Goal: Task Accomplishment & Management: Use online tool/utility

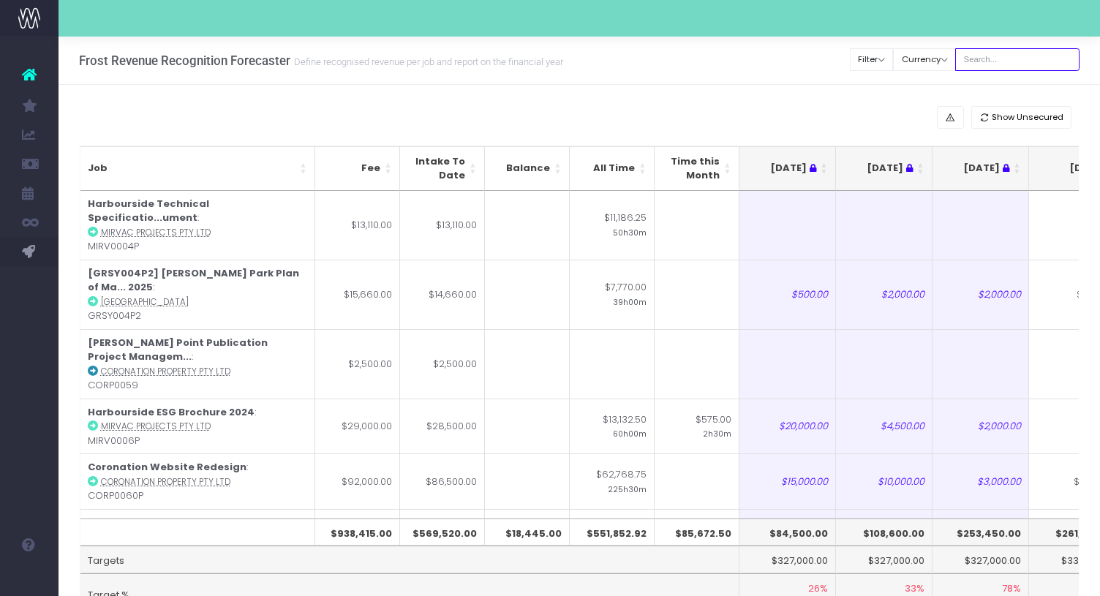
click at [1001, 54] on input "text" at bounding box center [1017, 59] width 124 height 23
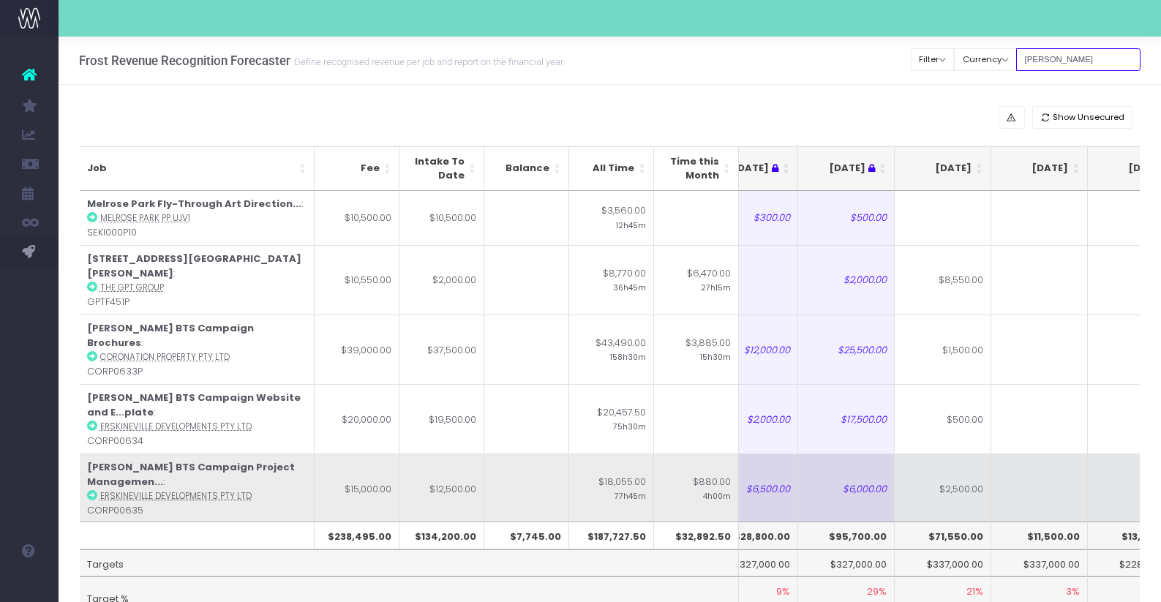
scroll to position [0, 135]
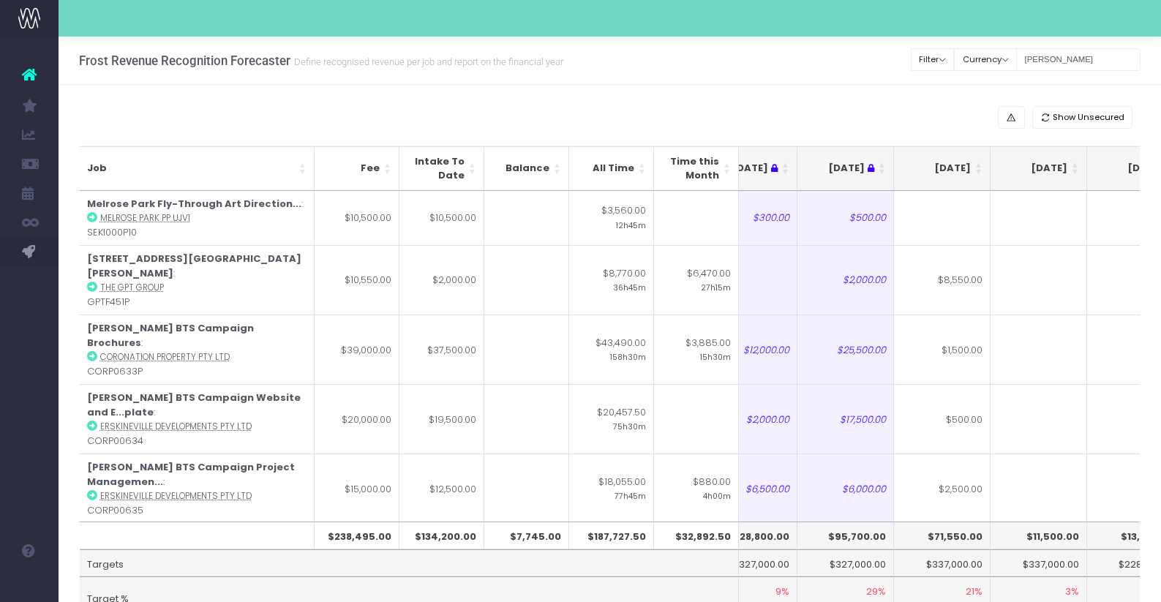
click at [978, 176] on th "[DATE]" at bounding box center [942, 168] width 97 height 45
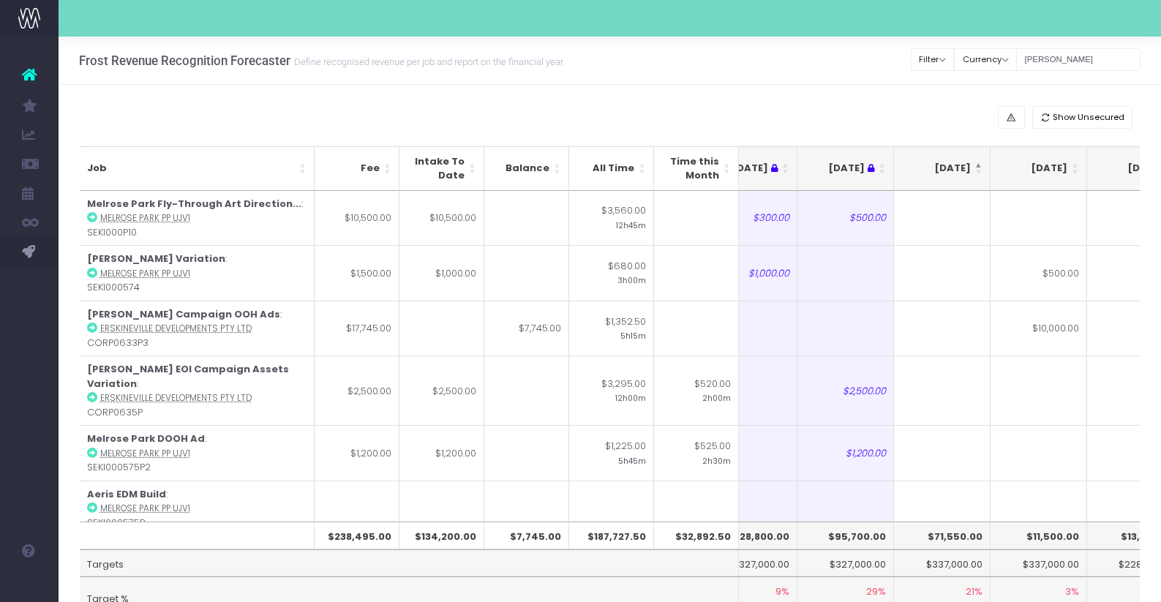
click at [978, 176] on th "[DATE]" at bounding box center [942, 168] width 97 height 45
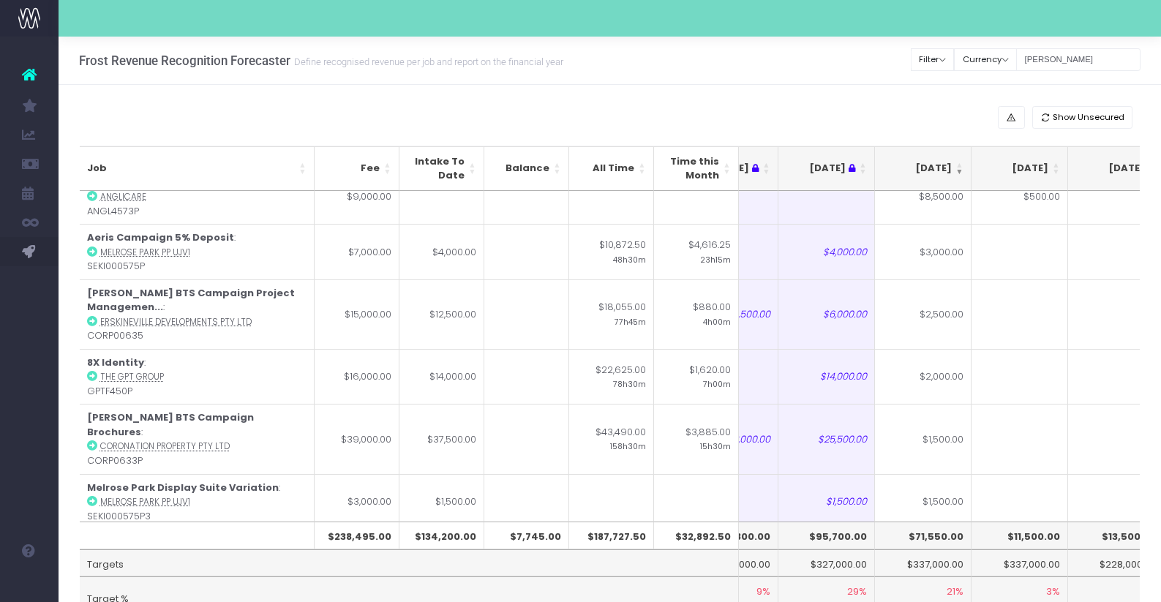
scroll to position [0, 162]
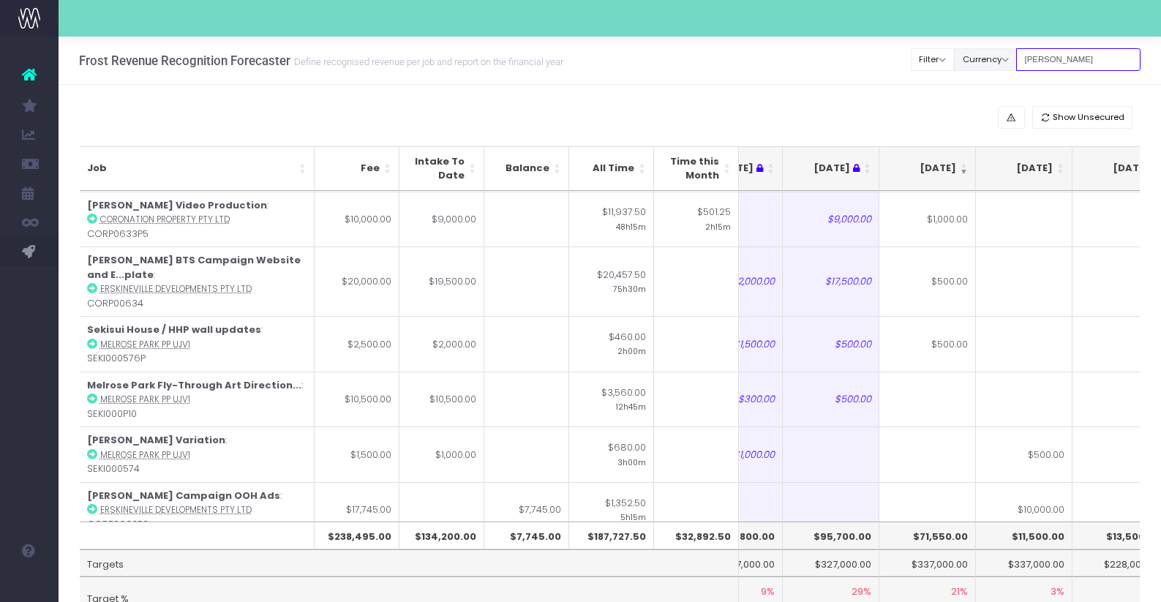
drag, startPoint x: 1075, startPoint y: 65, endPoint x: 1017, endPoint y: 56, distance: 58.6
click at [1017, 59] on div "Clear Filters Filter By Account Manager All [PERSON_NAME] inezritchie [PERSON_N…" at bounding box center [1025, 60] width 229 height 30
type input "[GEOGRAPHIC_DATA]"
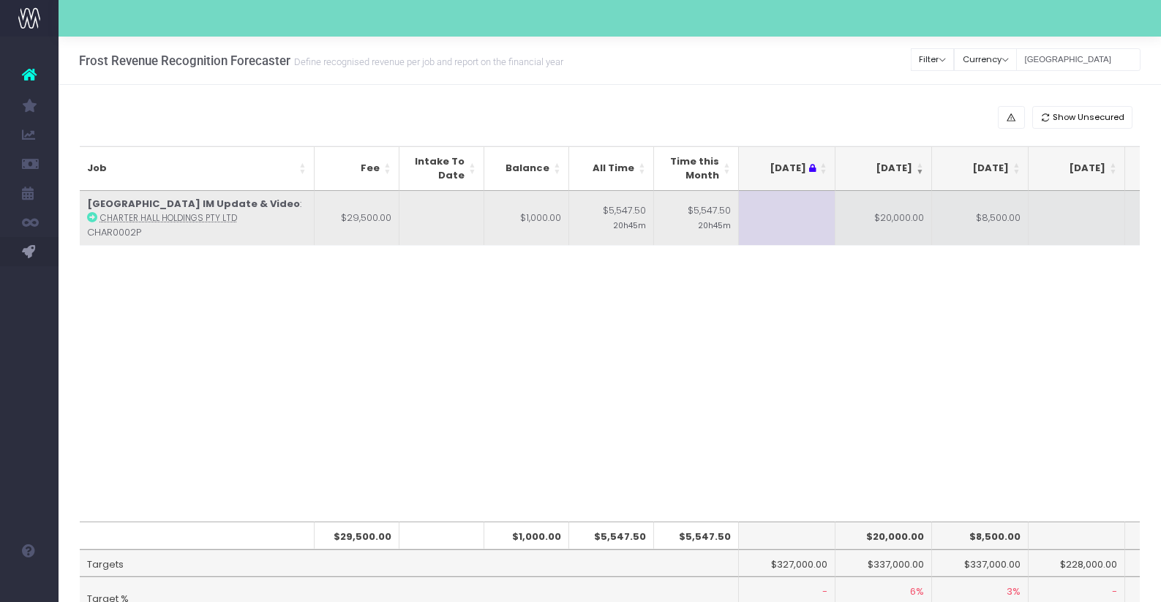
click at [906, 239] on td "$20,000.00" at bounding box center [883, 218] width 97 height 55
click at [977, 232] on td "$8,500.00" at bounding box center [980, 218] width 97 height 55
type input "$8,500.00"
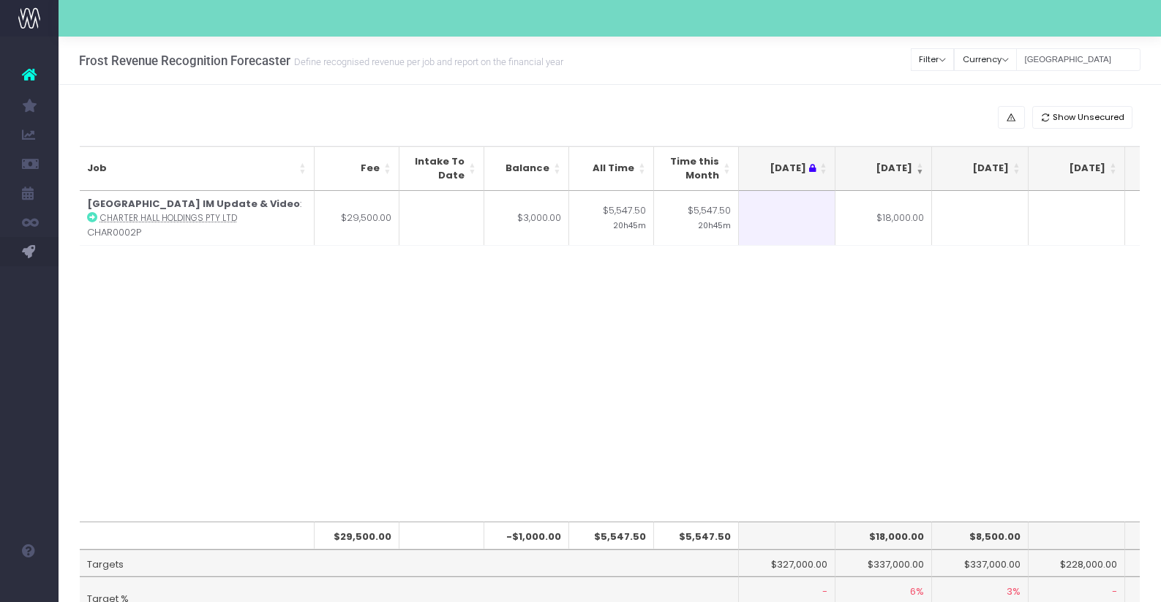
click at [948, 385] on div "Job Fee Intake To Date Balance All Time Time this Month [DATE] Aug [DATE] Oct […" at bounding box center [610, 356] width 1061 height 331
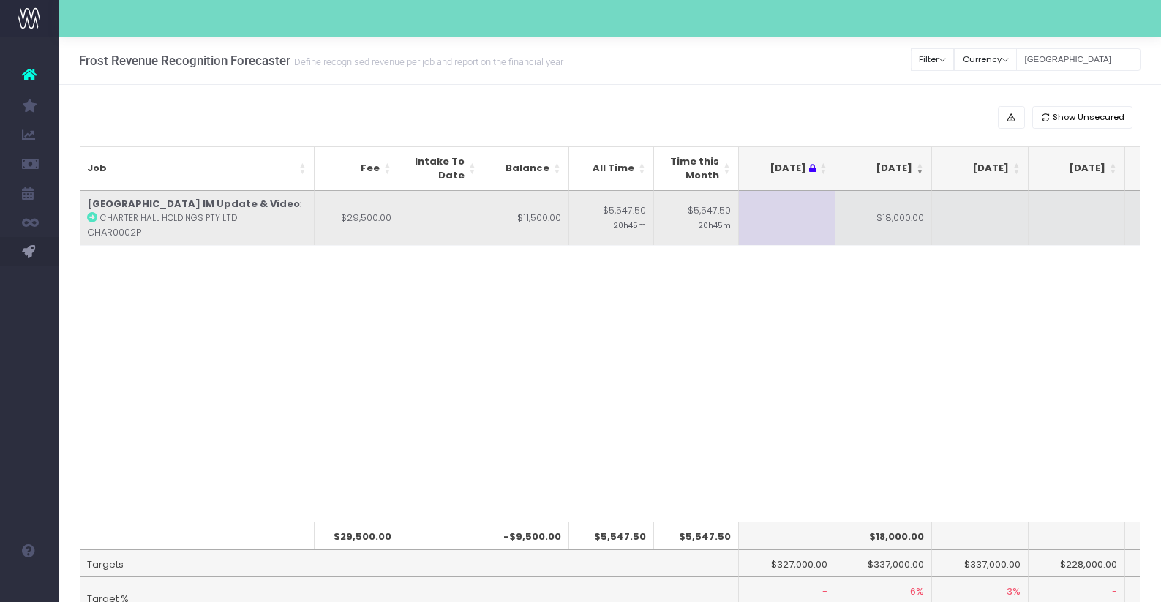
click at [1098, 228] on td at bounding box center [1076, 218] width 97 height 55
click at [997, 227] on td at bounding box center [980, 218] width 97 height 55
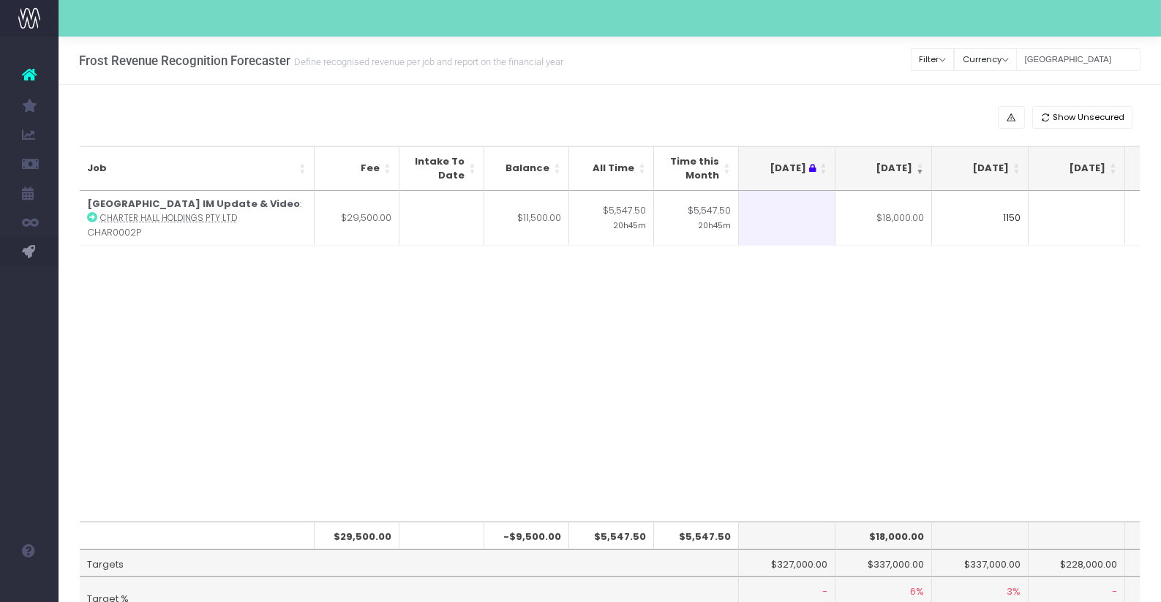
type input "11500"
click at [984, 309] on div "Job Fee Intake To Date Balance All Time Time this Month [DATE] Aug [DATE] Oct […" at bounding box center [610, 356] width 1061 height 331
drag, startPoint x: 1101, startPoint y: 66, endPoint x: 953, endPoint y: 64, distance: 147.8
click at [953, 64] on div "Clear Filters Filter By Account Manager All [PERSON_NAME] inezritchie [PERSON_N…" at bounding box center [1025, 60] width 229 height 30
type input "b"
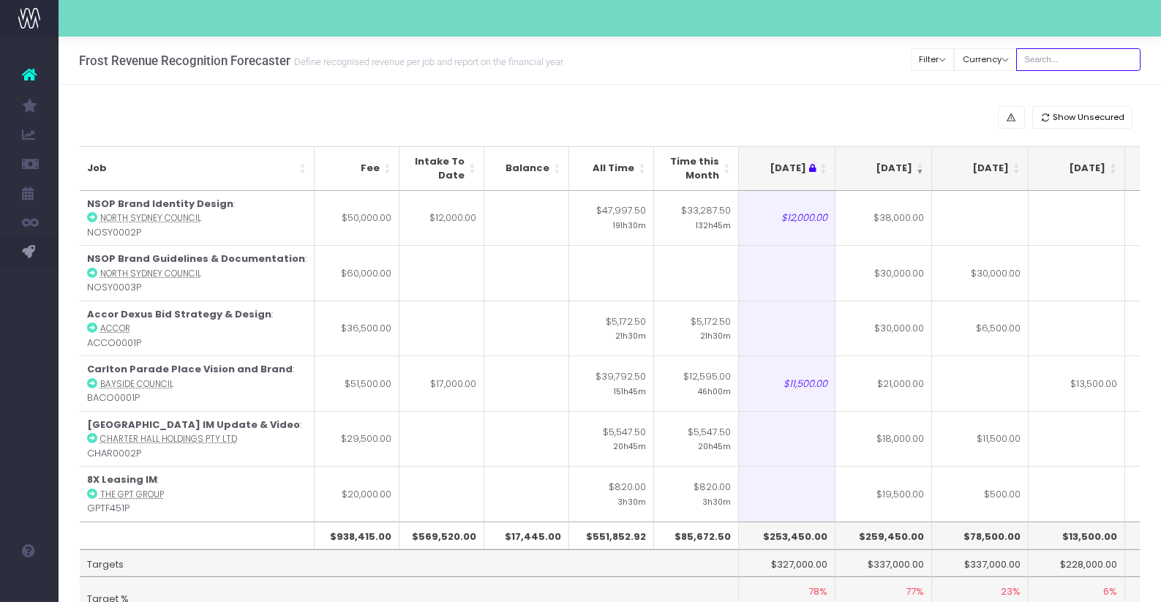
click at [1075, 64] on input "text" at bounding box center [1078, 59] width 124 height 23
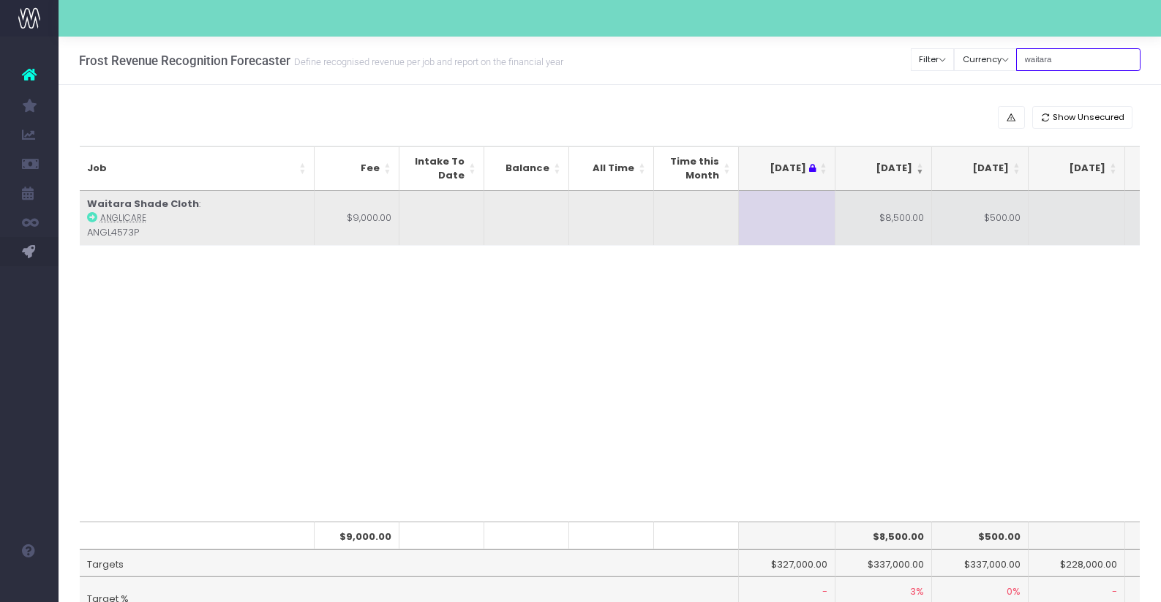
type input "waitara"
click at [917, 238] on td "$8,500.00" at bounding box center [883, 218] width 97 height 55
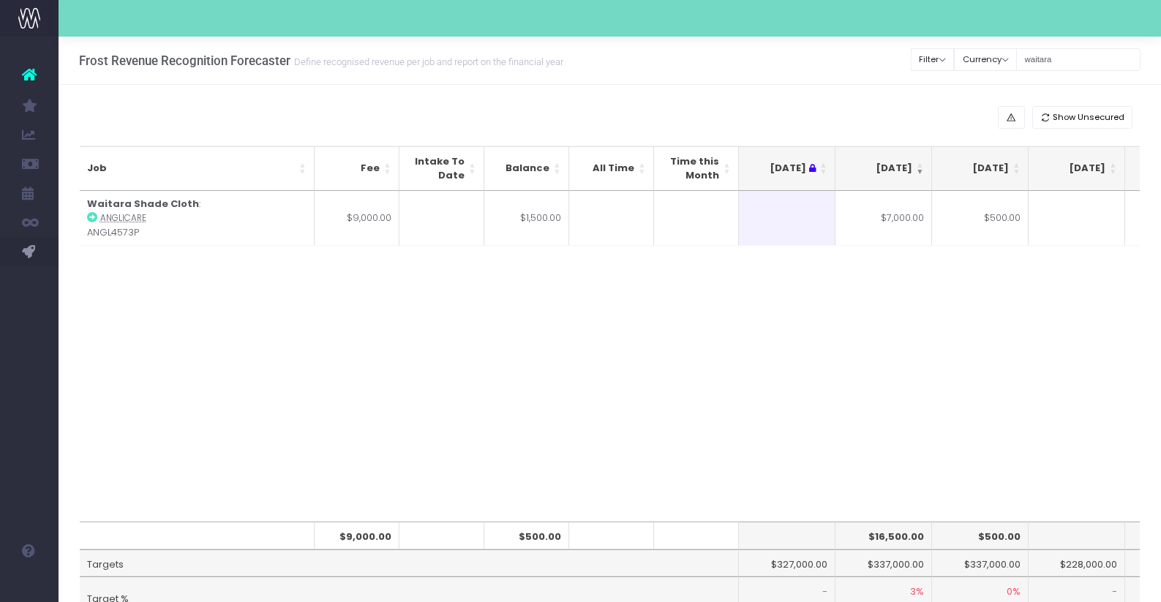
click at [965, 362] on div "Job Fee Intake To Date Balance All Time Time this Month [DATE] Aug [DATE] Oct […" at bounding box center [610, 356] width 1061 height 331
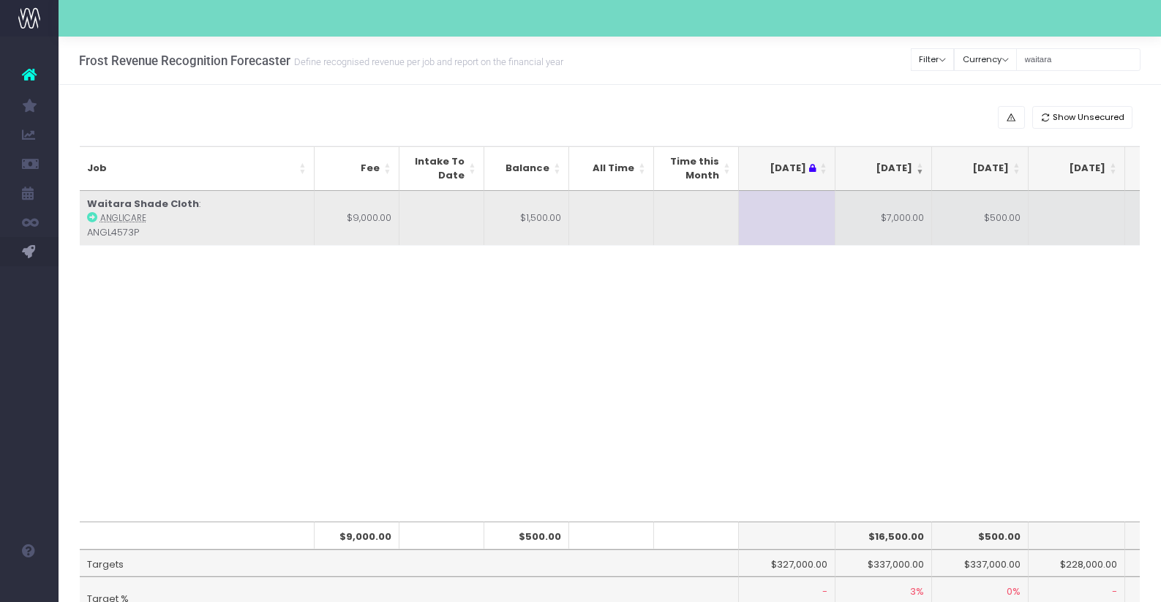
click at [977, 225] on td "$500.00" at bounding box center [980, 218] width 97 height 55
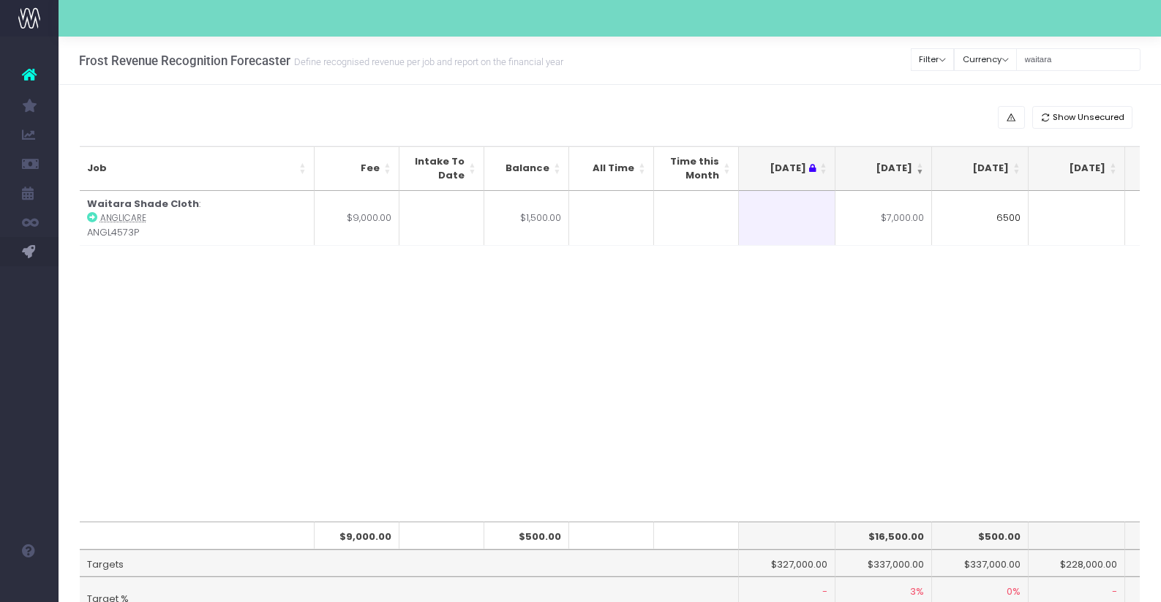
click at [944, 361] on div "Job Fee Intake To Date Balance All Time Time this Month [DATE] Aug [DATE] Oct […" at bounding box center [610, 356] width 1061 height 331
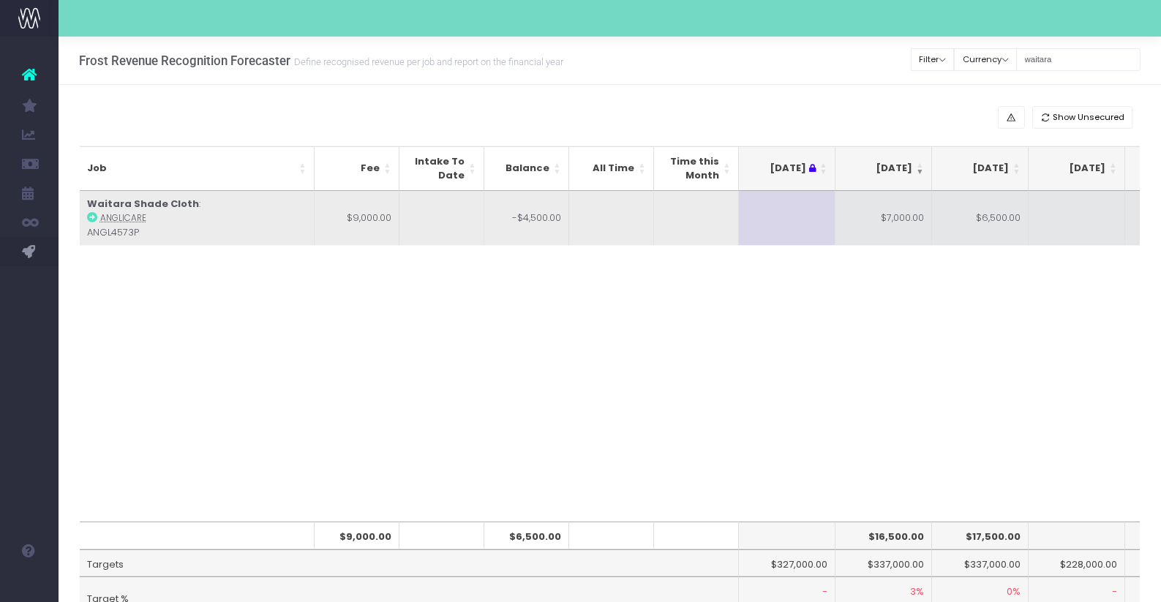
click at [979, 241] on td "$6,500.00" at bounding box center [980, 218] width 97 height 55
type input "$6,500.00"
type input "1500"
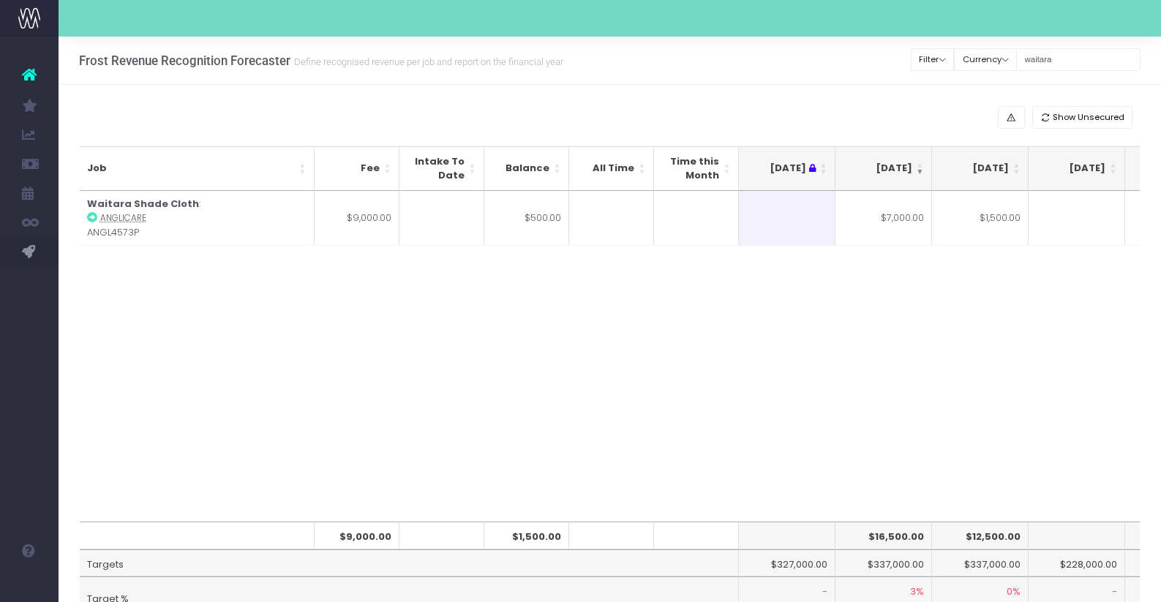
click at [963, 368] on div "Job Fee Intake To Date Balance All Time Time this Month [DATE] Aug [DATE] Oct […" at bounding box center [610, 356] width 1061 height 331
click at [1075, 56] on input "waitara" at bounding box center [1078, 59] width 124 height 23
drag, startPoint x: 1075, startPoint y: 56, endPoint x: 1026, endPoint y: 56, distance: 49.0
click at [1026, 56] on div "Clear Filters Filter By Account Manager All [PERSON_NAME] inezritchie [PERSON_N…" at bounding box center [1025, 60] width 229 height 30
